Goal: Download file/media

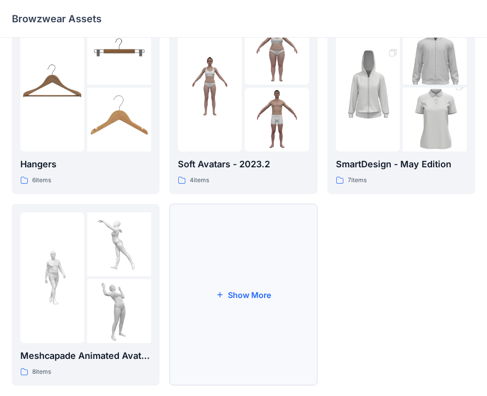
scroll to position [246, 0]
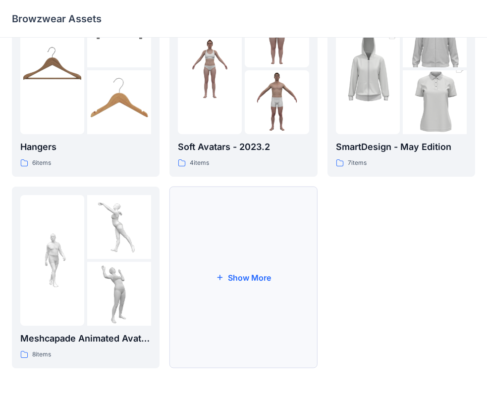
click at [264, 263] on button "Show More" at bounding box center [243, 278] width 148 height 182
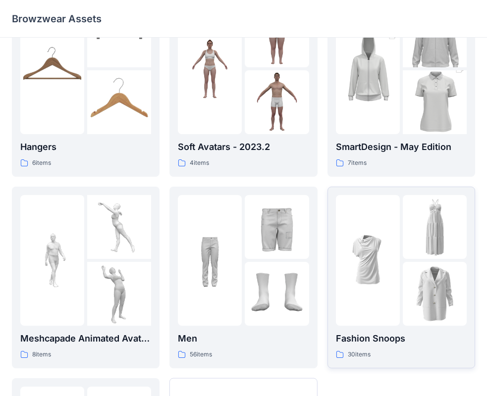
click at [390, 285] on div at bounding box center [368, 260] width 64 height 131
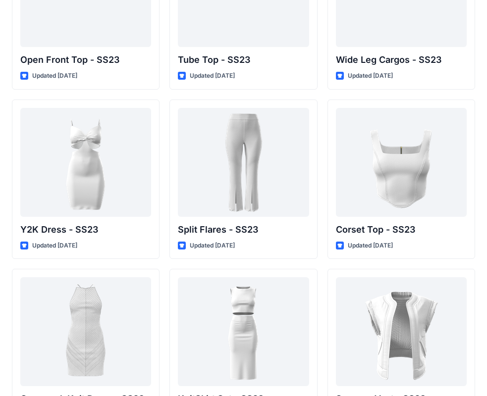
scroll to position [815, 0]
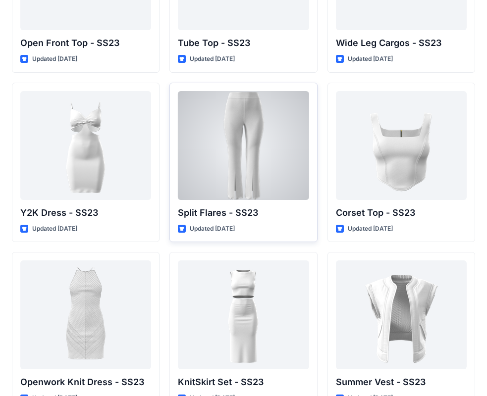
click at [234, 144] on div at bounding box center [243, 145] width 131 height 109
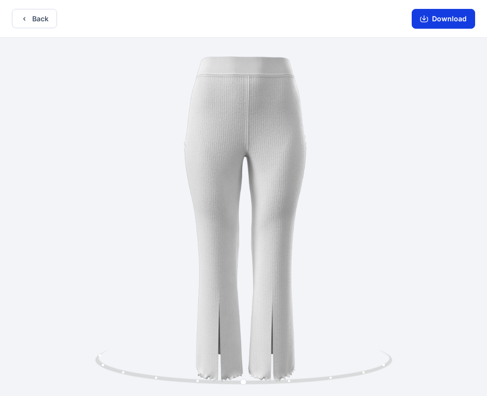
click at [439, 14] on button "Download" at bounding box center [443, 19] width 63 height 20
